Goal: Information Seeking & Learning: Stay updated

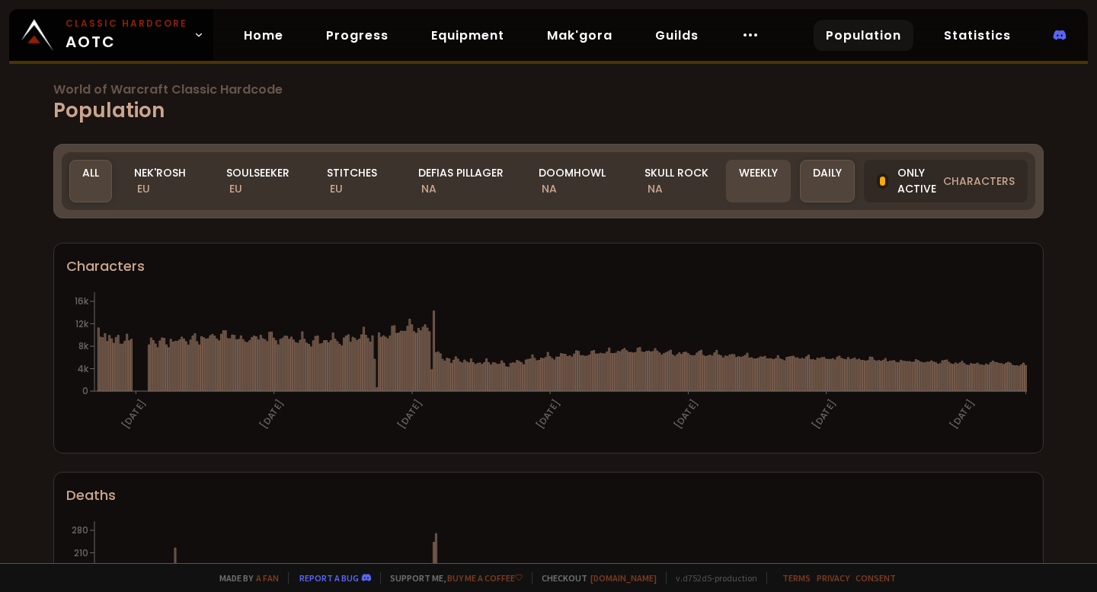
click at [739, 177] on div "Weekly" at bounding box center [758, 181] width 65 height 43
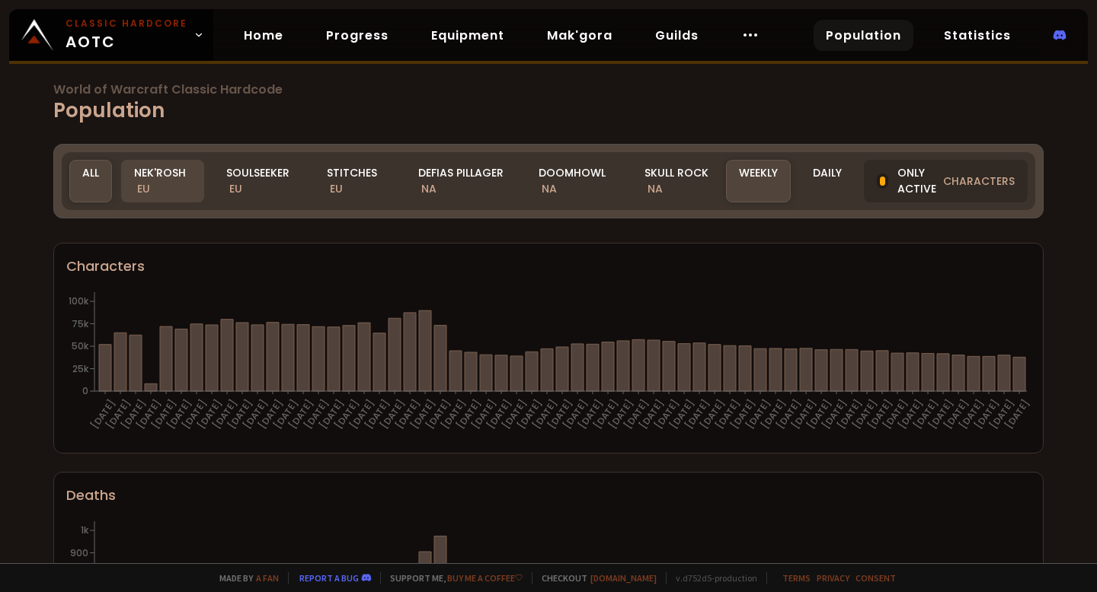
click at [161, 178] on div "Nek'Rosh EU" at bounding box center [162, 181] width 83 height 43
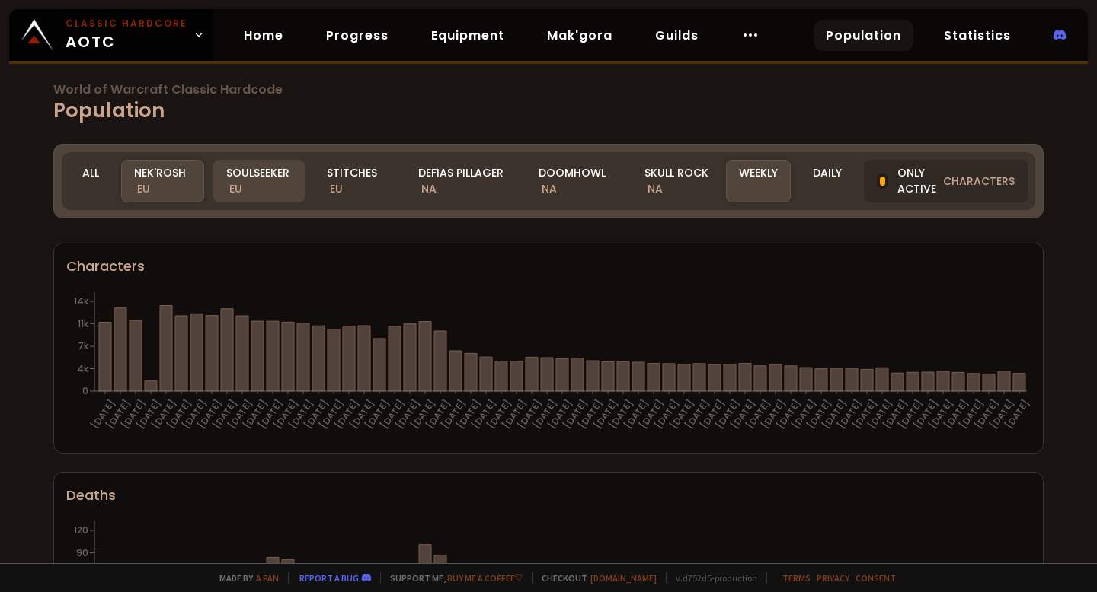
click at [238, 189] on span "EU" at bounding box center [235, 188] width 13 height 15
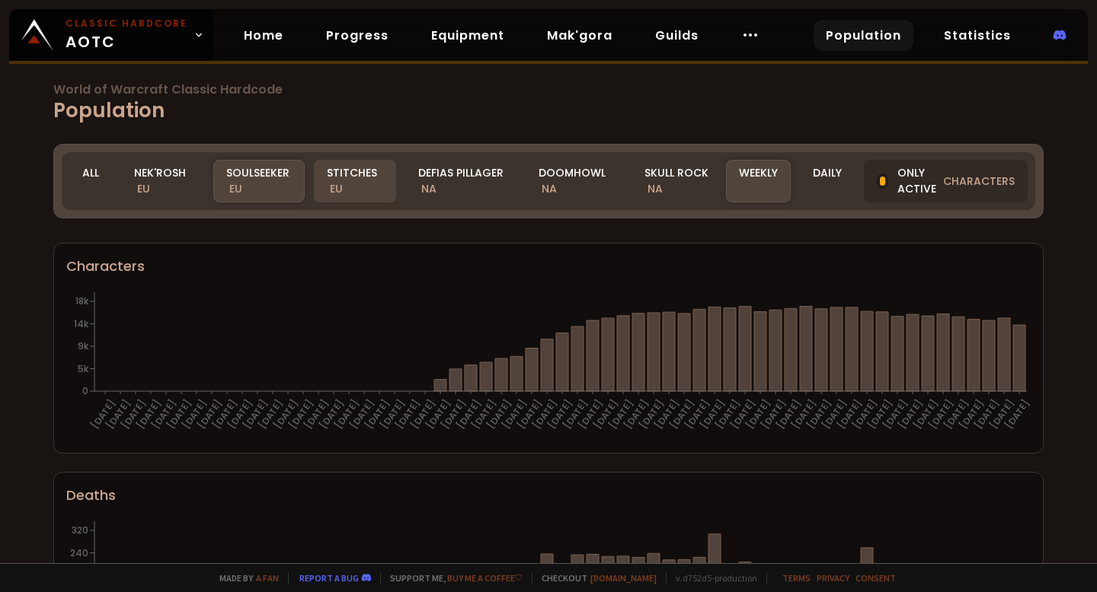
click at [360, 168] on div "Stitches EU" at bounding box center [354, 181] width 81 height 43
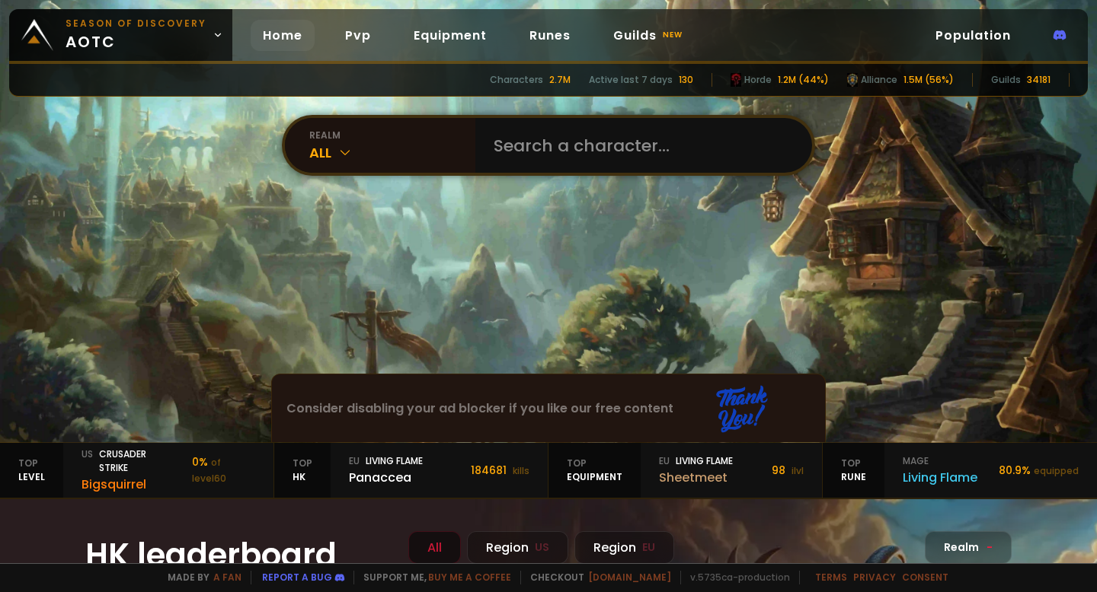
scroll to position [100, 0]
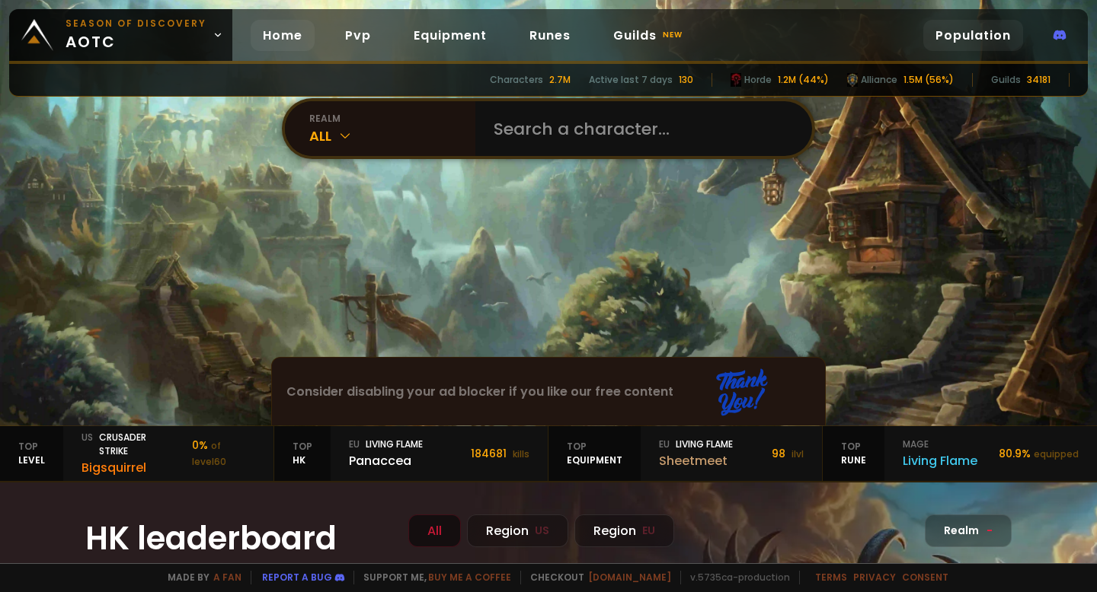
click at [973, 27] on link "Population" at bounding box center [973, 35] width 100 height 31
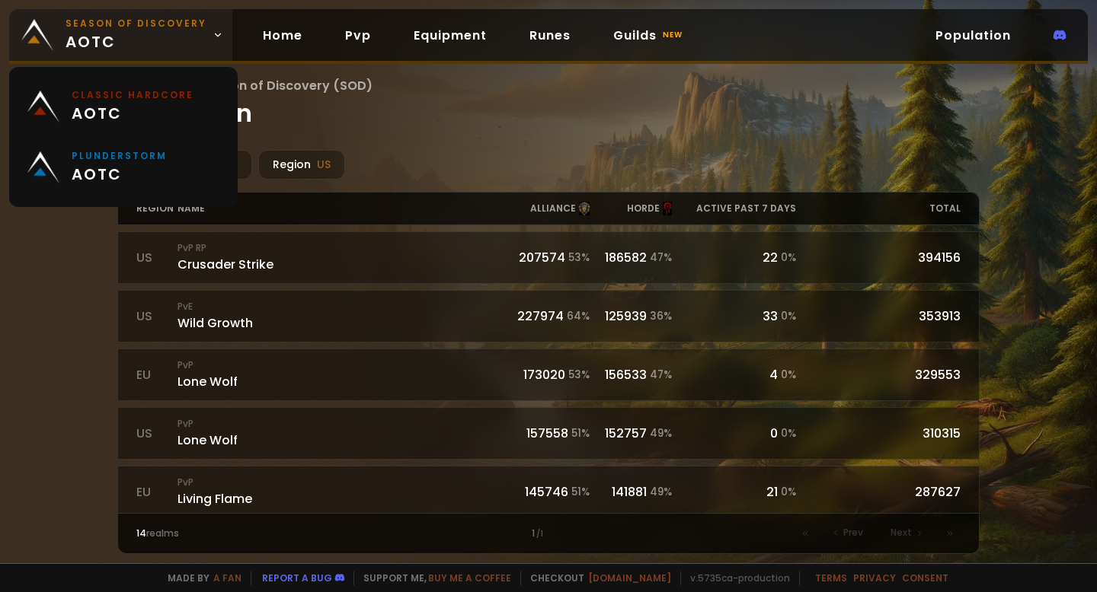
click at [181, 55] on body "Season of Discovery aotc Home Pvp Equipment Runes Guilds new Population Wow Cla…" at bounding box center [548, 296] width 1097 height 592
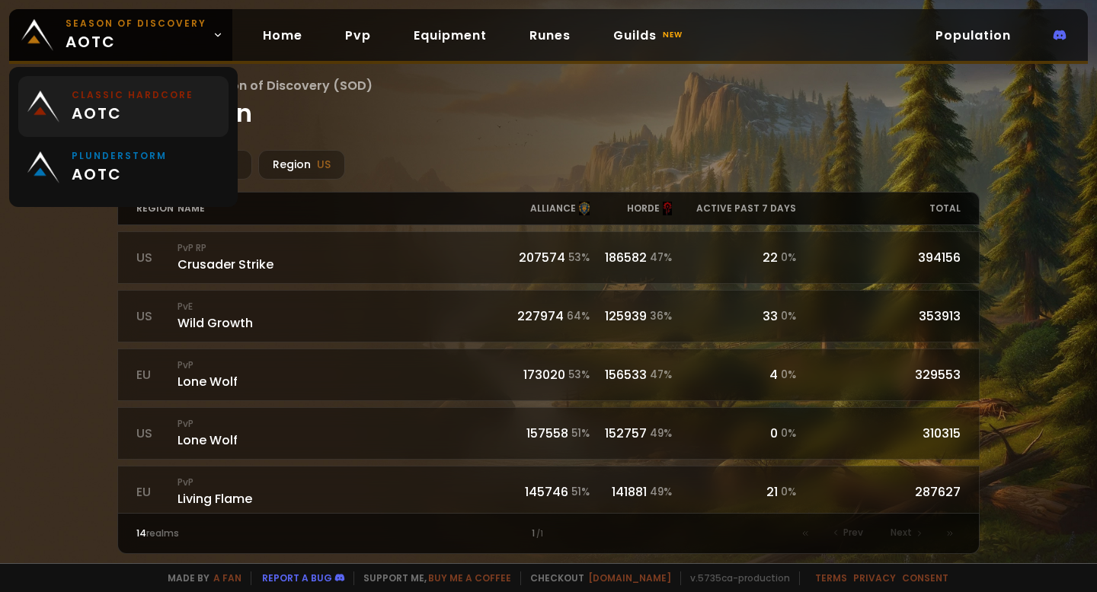
click at [145, 101] on small "Classic Hardcore" at bounding box center [133, 95] width 122 height 14
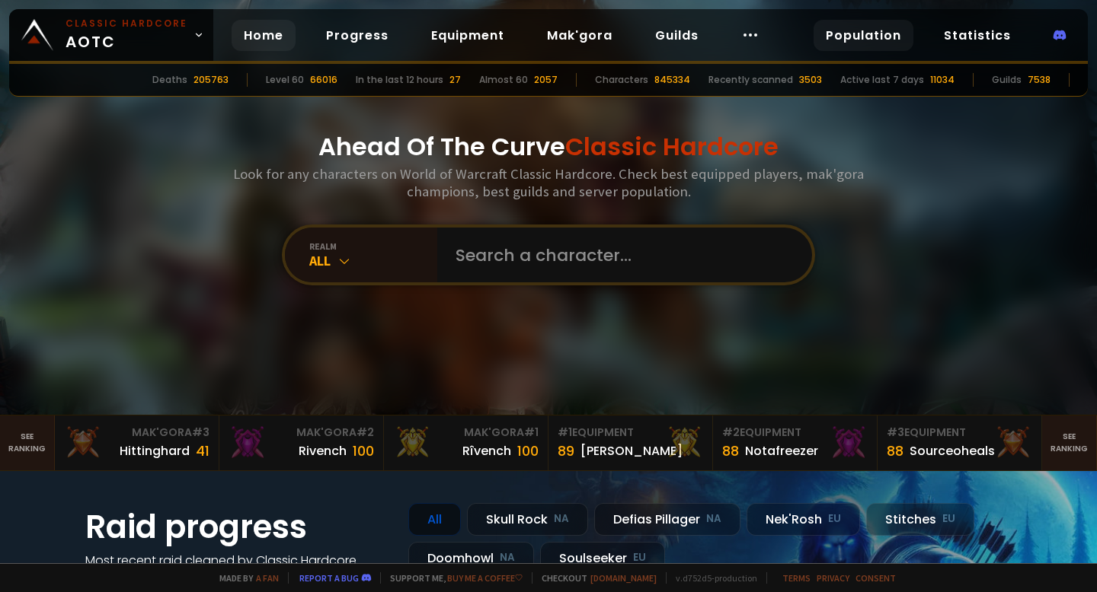
click at [889, 35] on link "Population" at bounding box center [863, 35] width 100 height 31
